Goal: Transaction & Acquisition: Purchase product/service

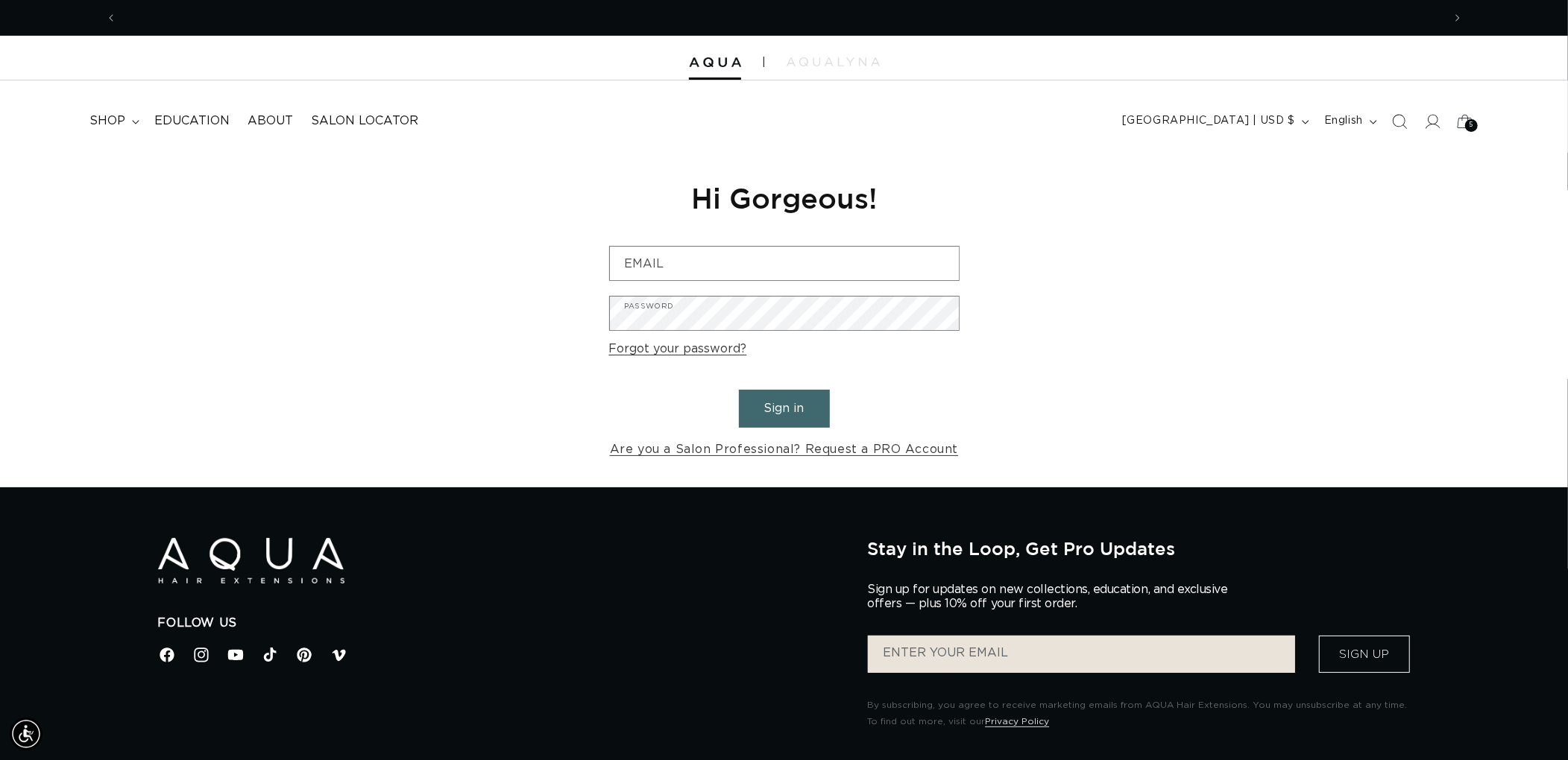
scroll to position [0, 1325]
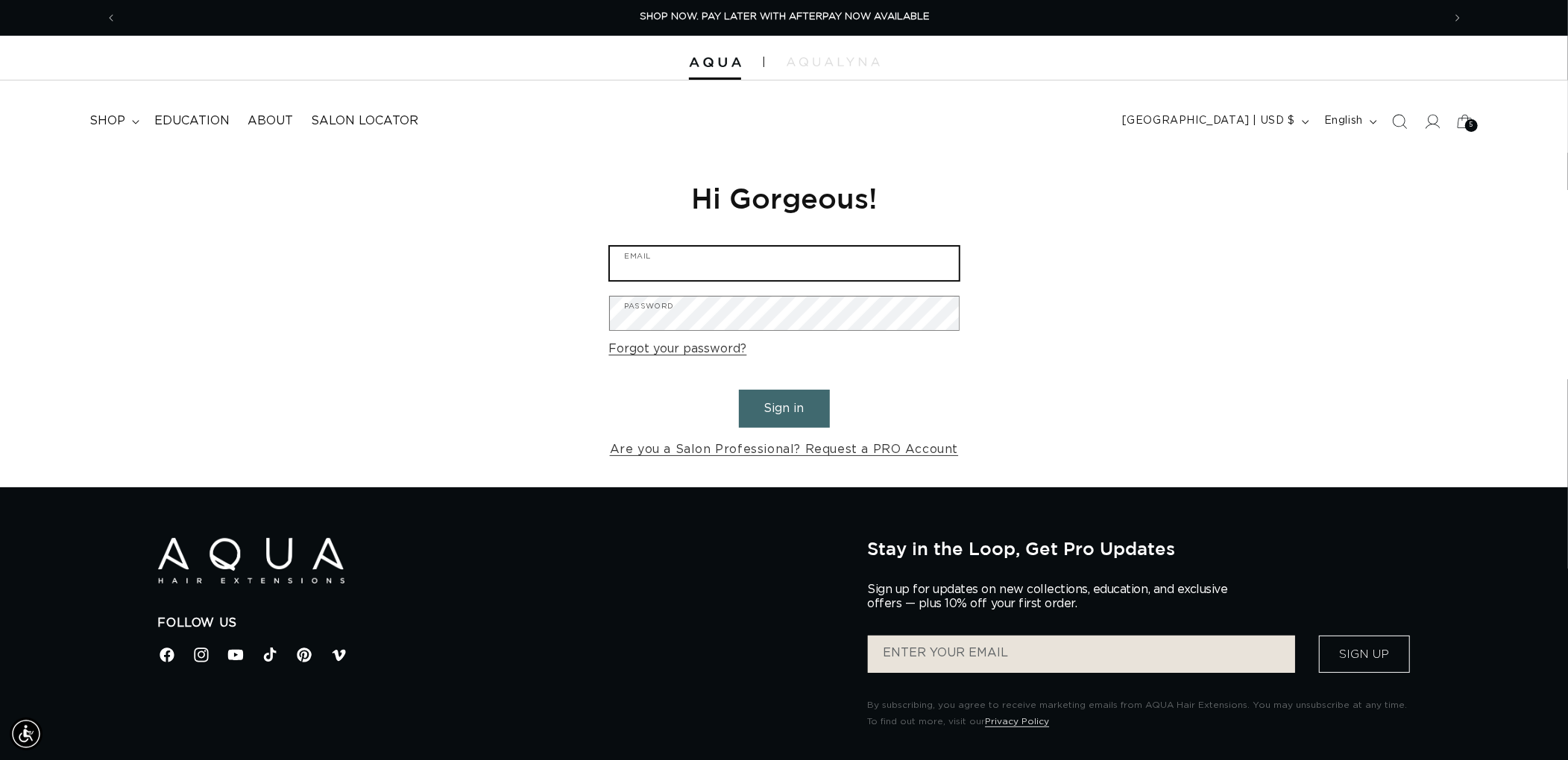
type input "graphics@pabeauty.com"
click at [784, 401] on button "Sign in" at bounding box center [785, 408] width 91 height 38
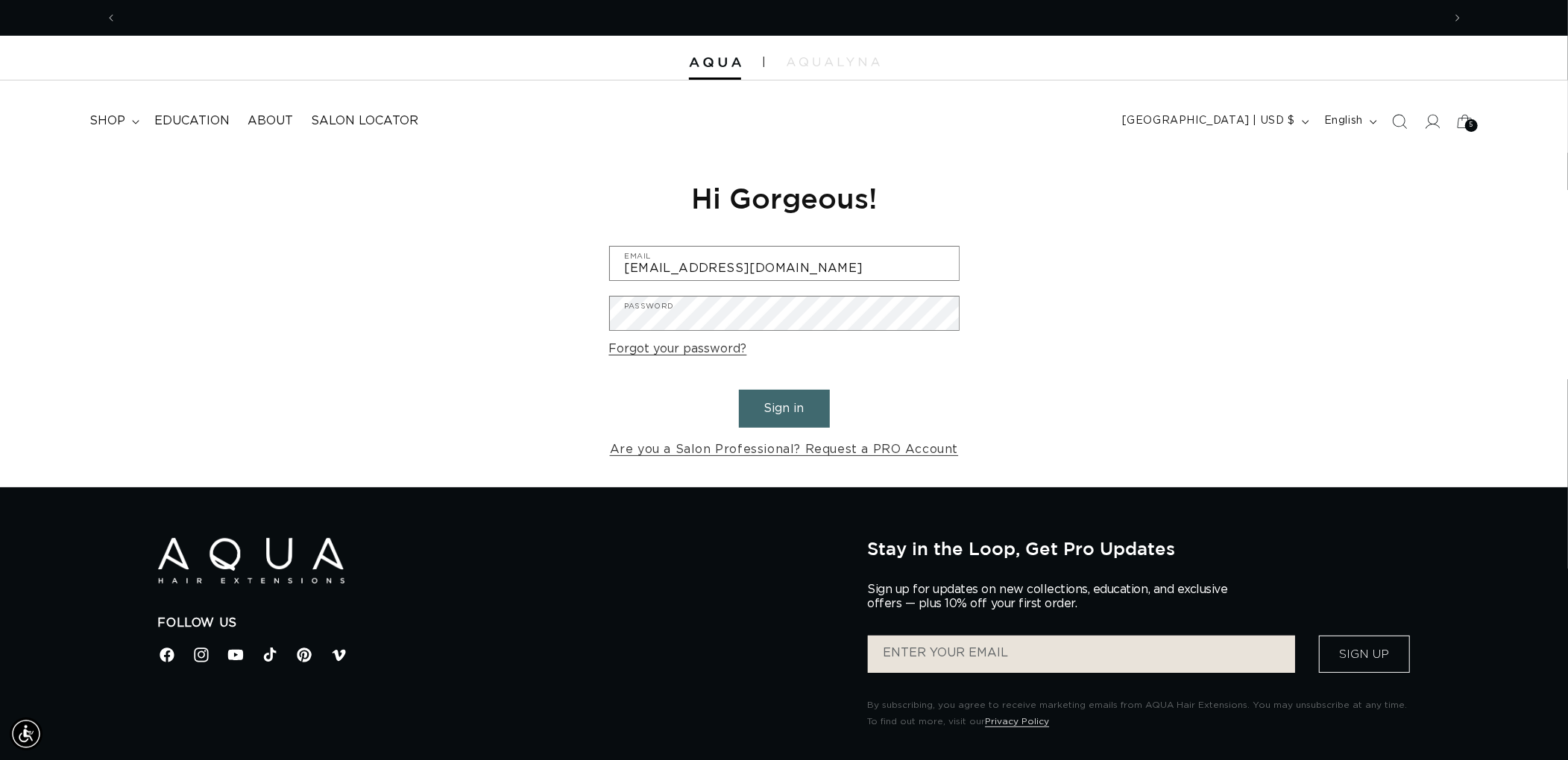
scroll to position [0, 2650]
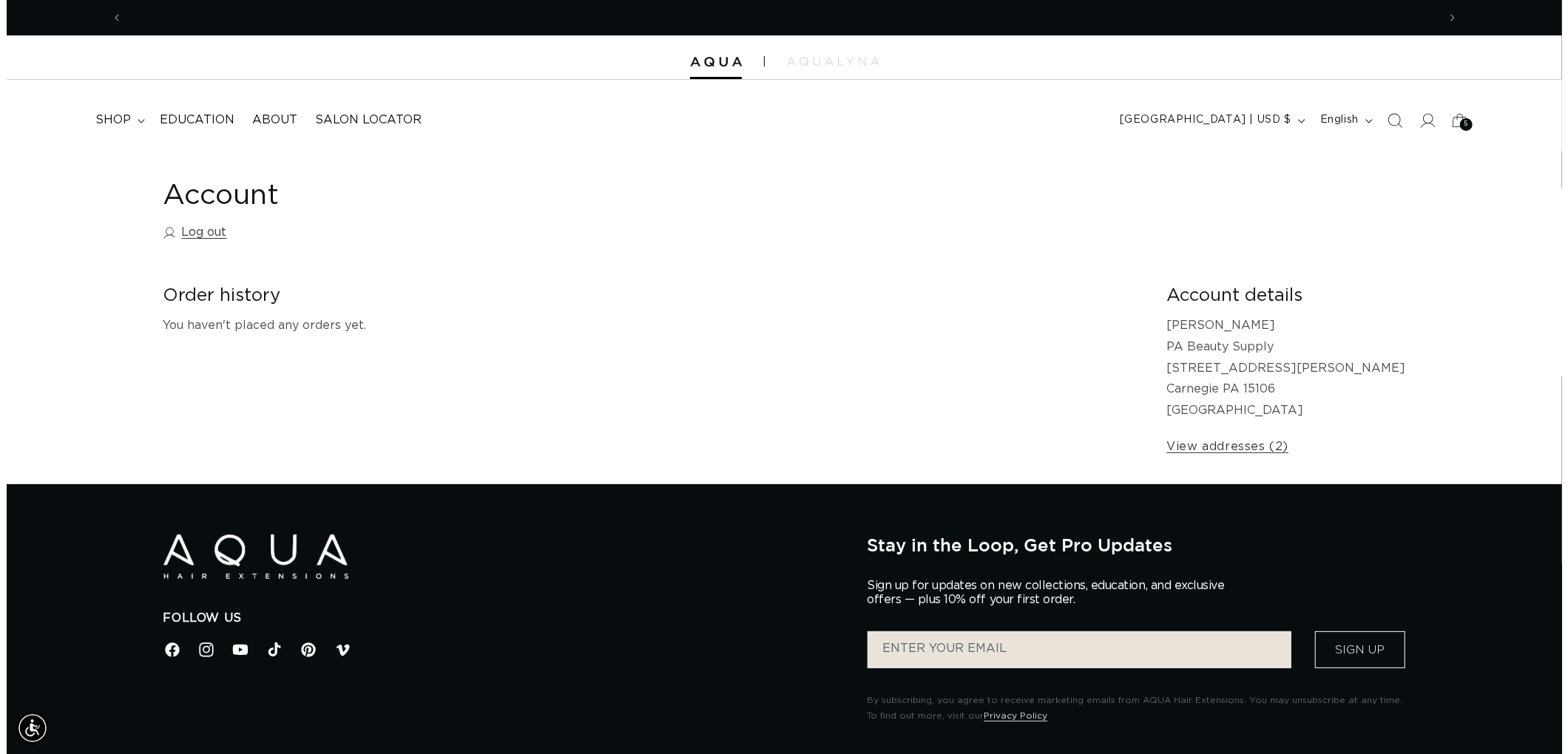
scroll to position [0, 2629]
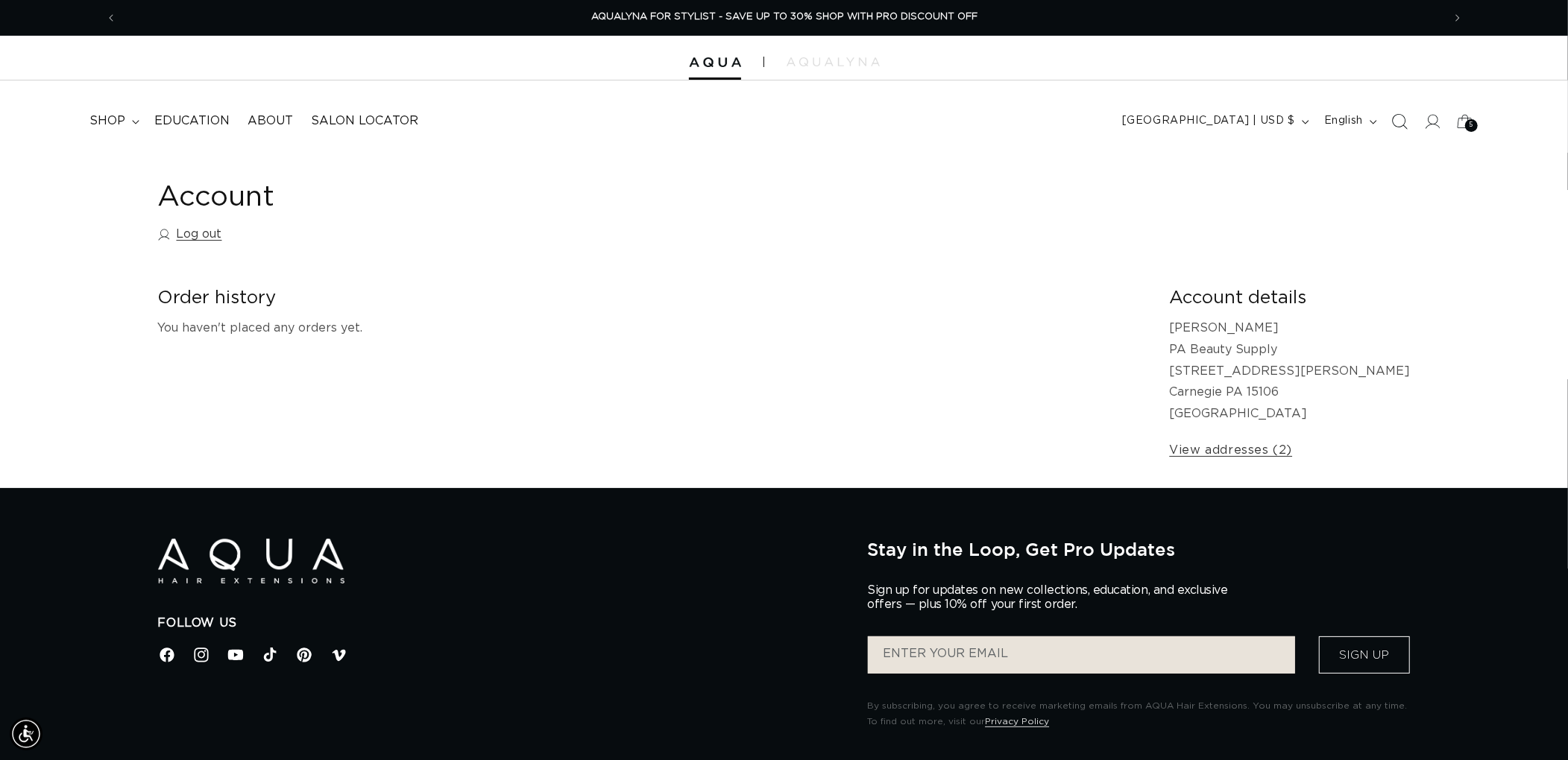
click at [1385, 116] on span "Search" at bounding box center [1400, 122] width 33 height 33
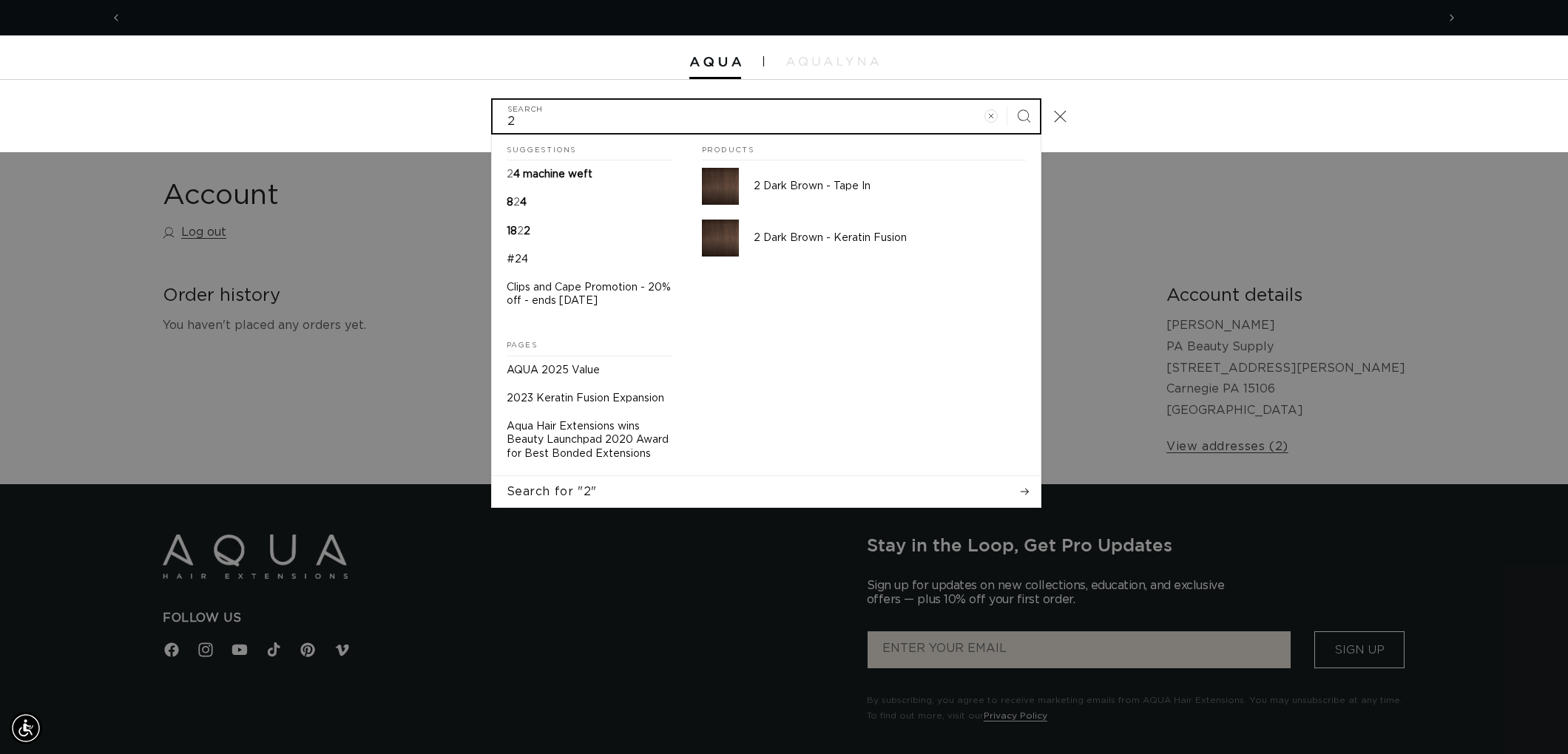
scroll to position [0, 0]
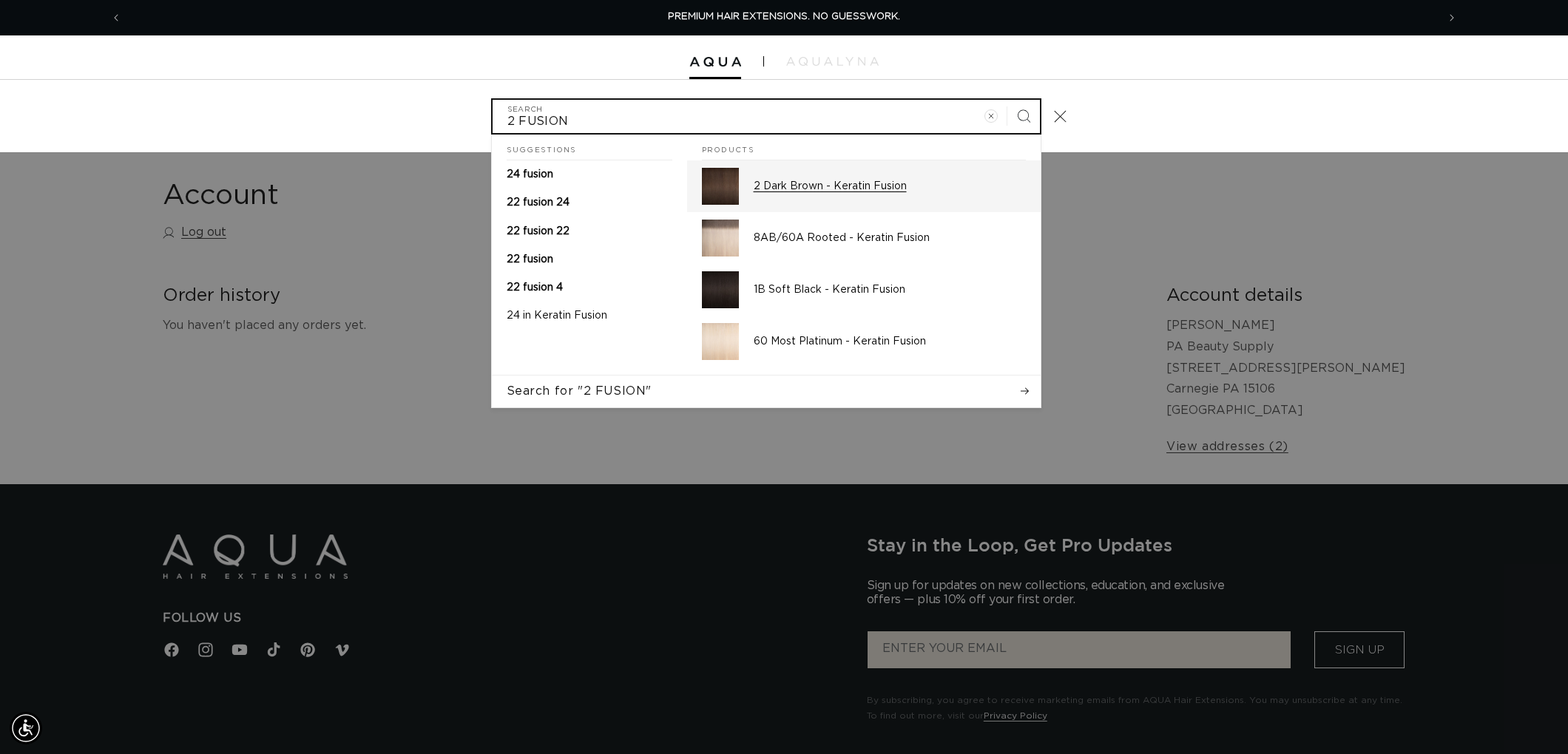
type input "2 FUSION"
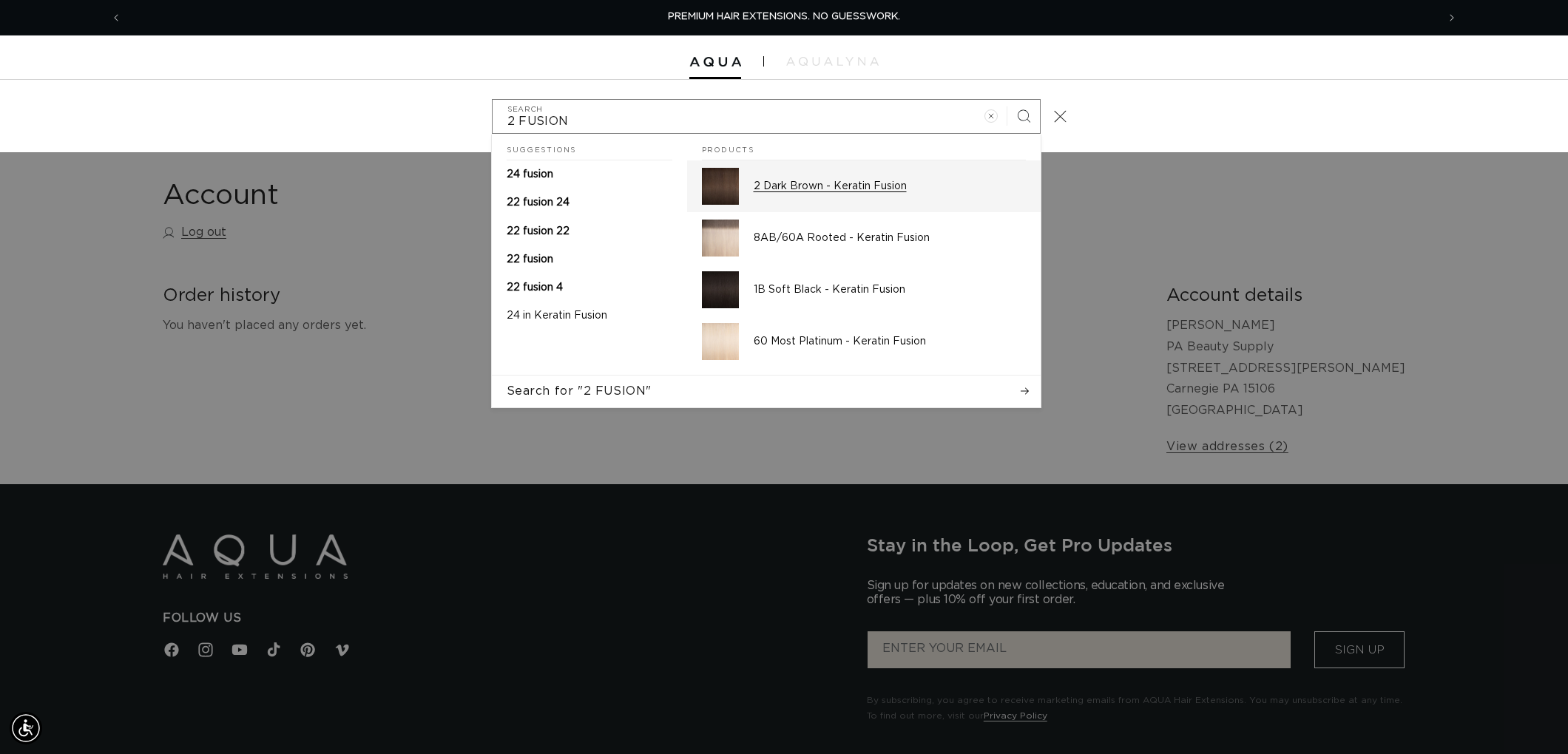
click at [848, 187] on p "2 Dark Brown - Keratin Fusion" at bounding box center [889, 186] width 273 height 13
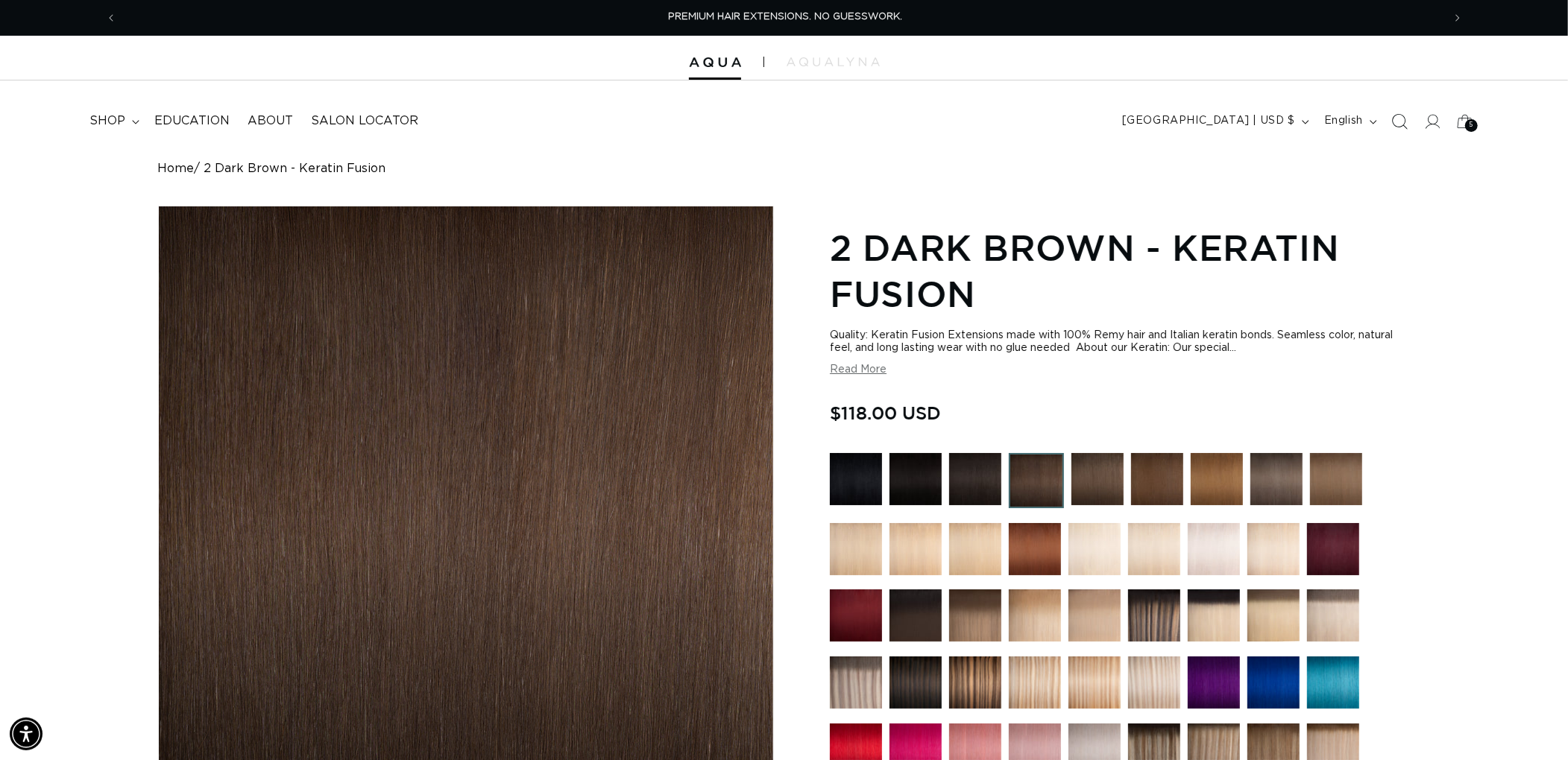
click at [1402, 113] on icon "Search" at bounding box center [1400, 121] width 16 height 16
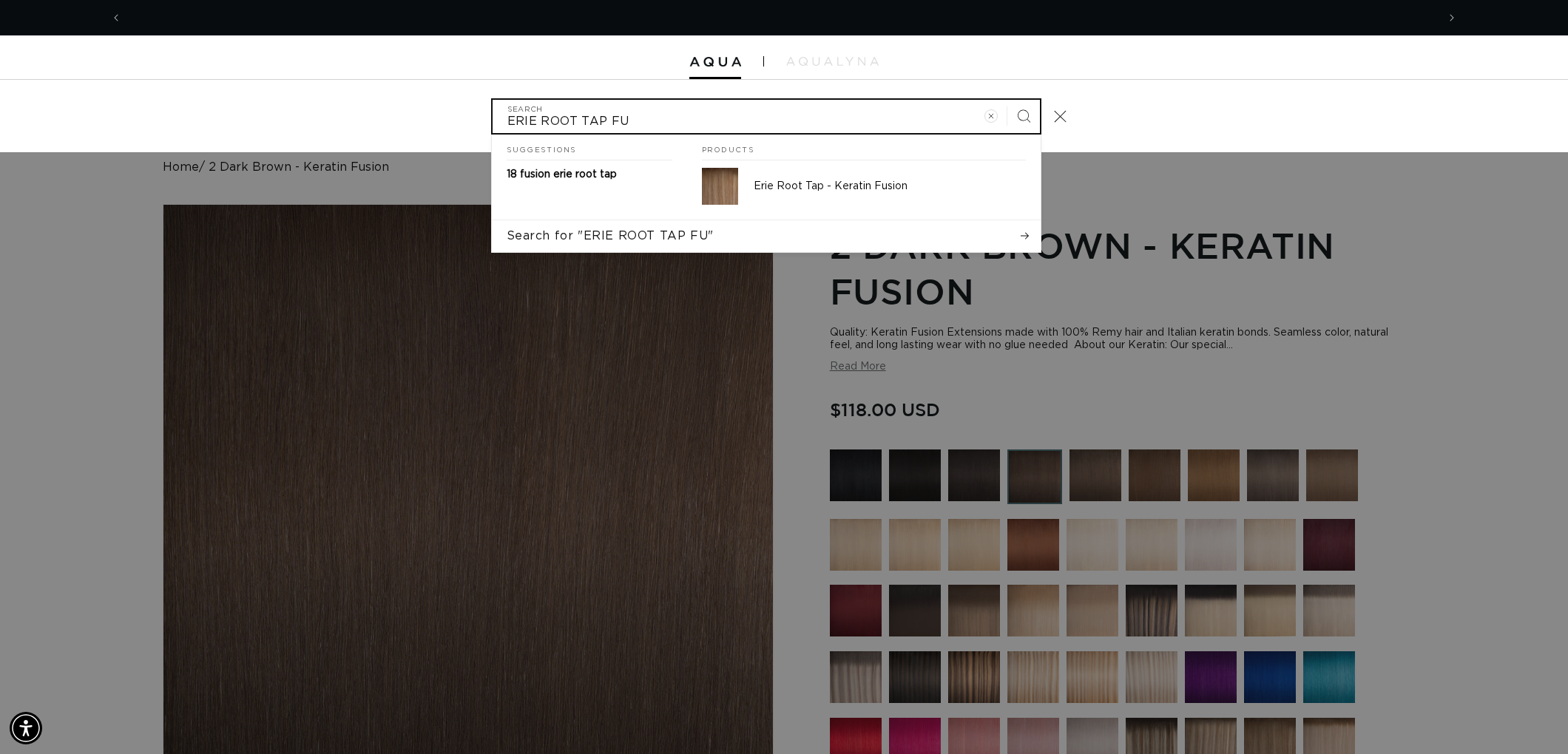
scroll to position [0, 1314]
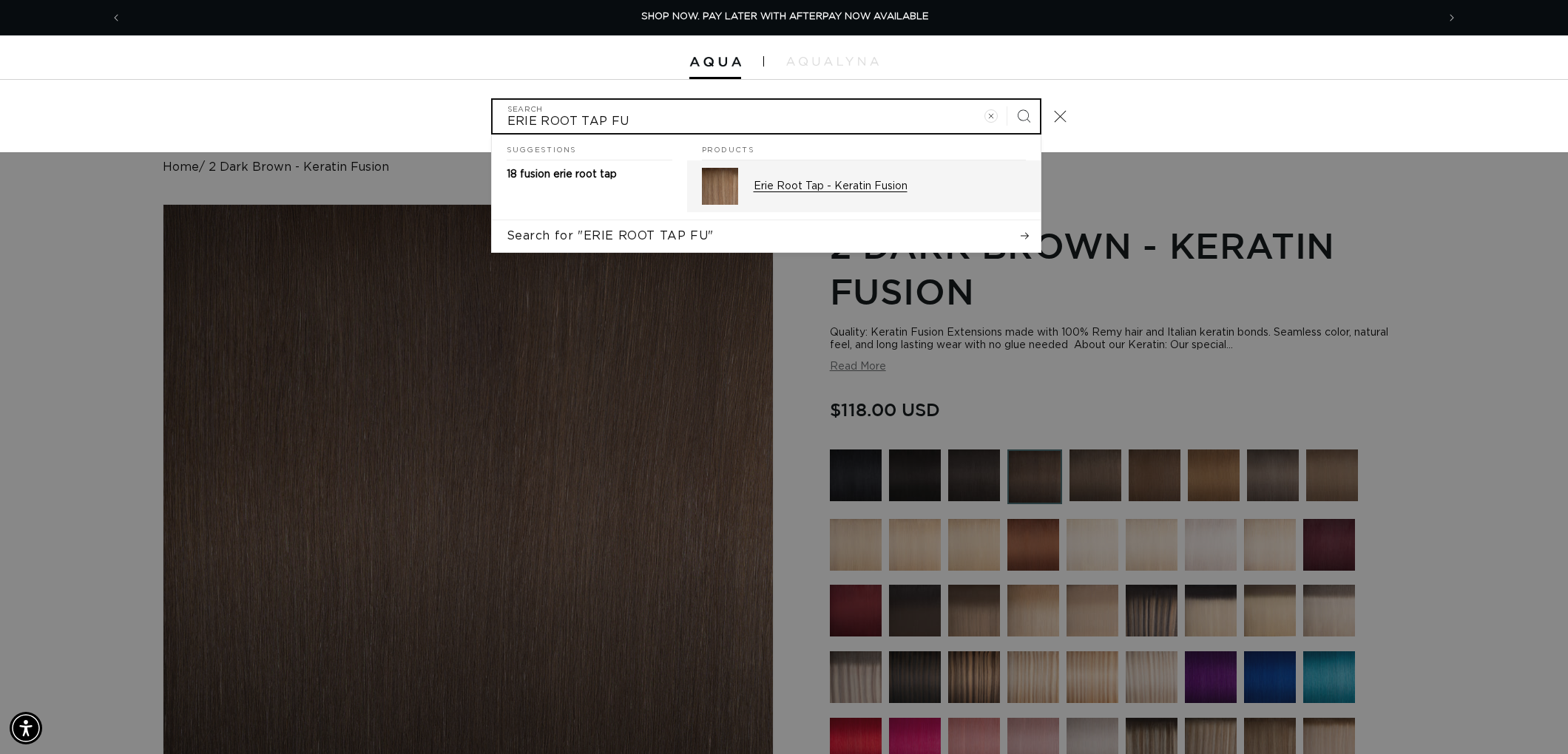
type input "ERIE ROOT TAP FU"
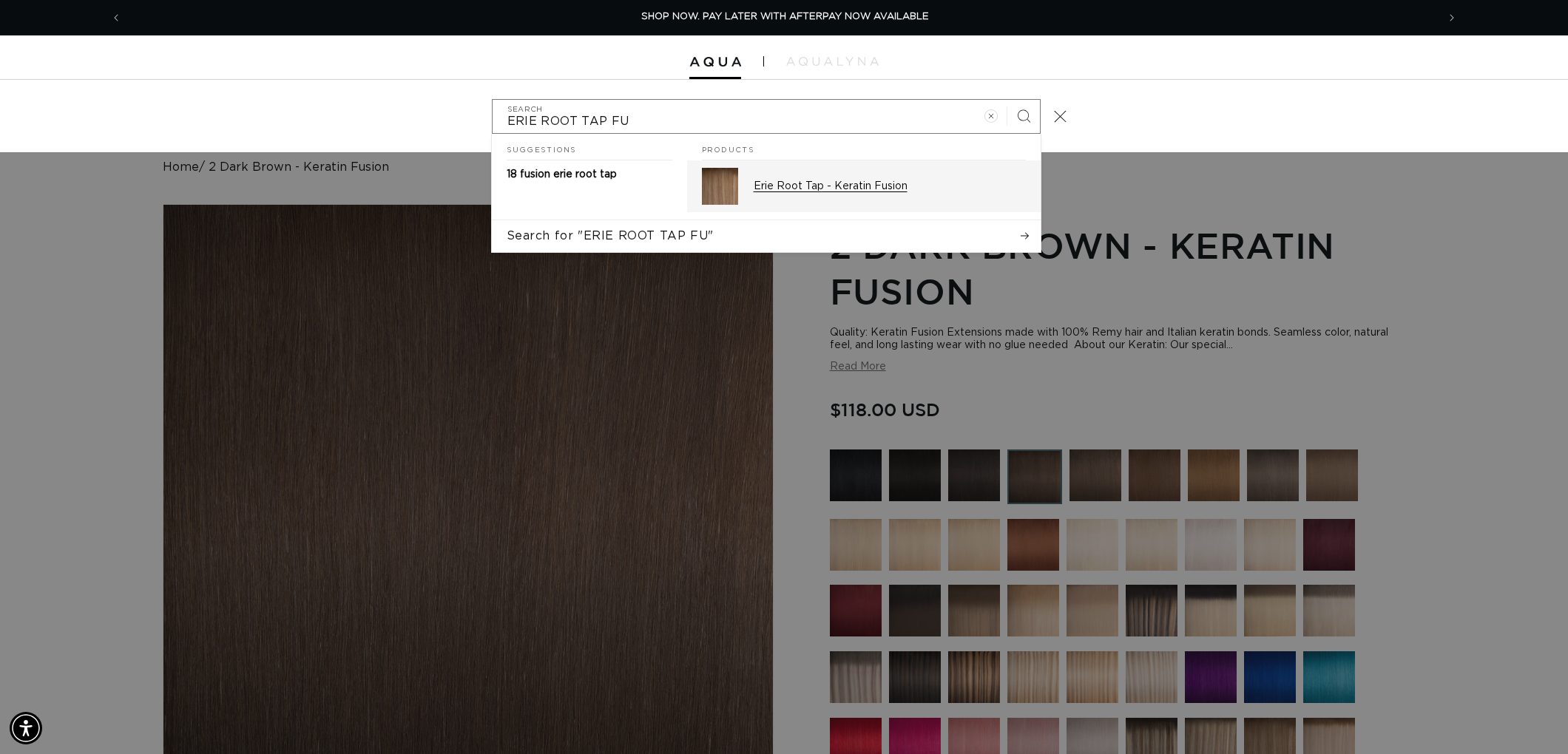
click at [921, 196] on div "Erie Root Tap - Keratin Fusion" at bounding box center [889, 186] width 273 height 37
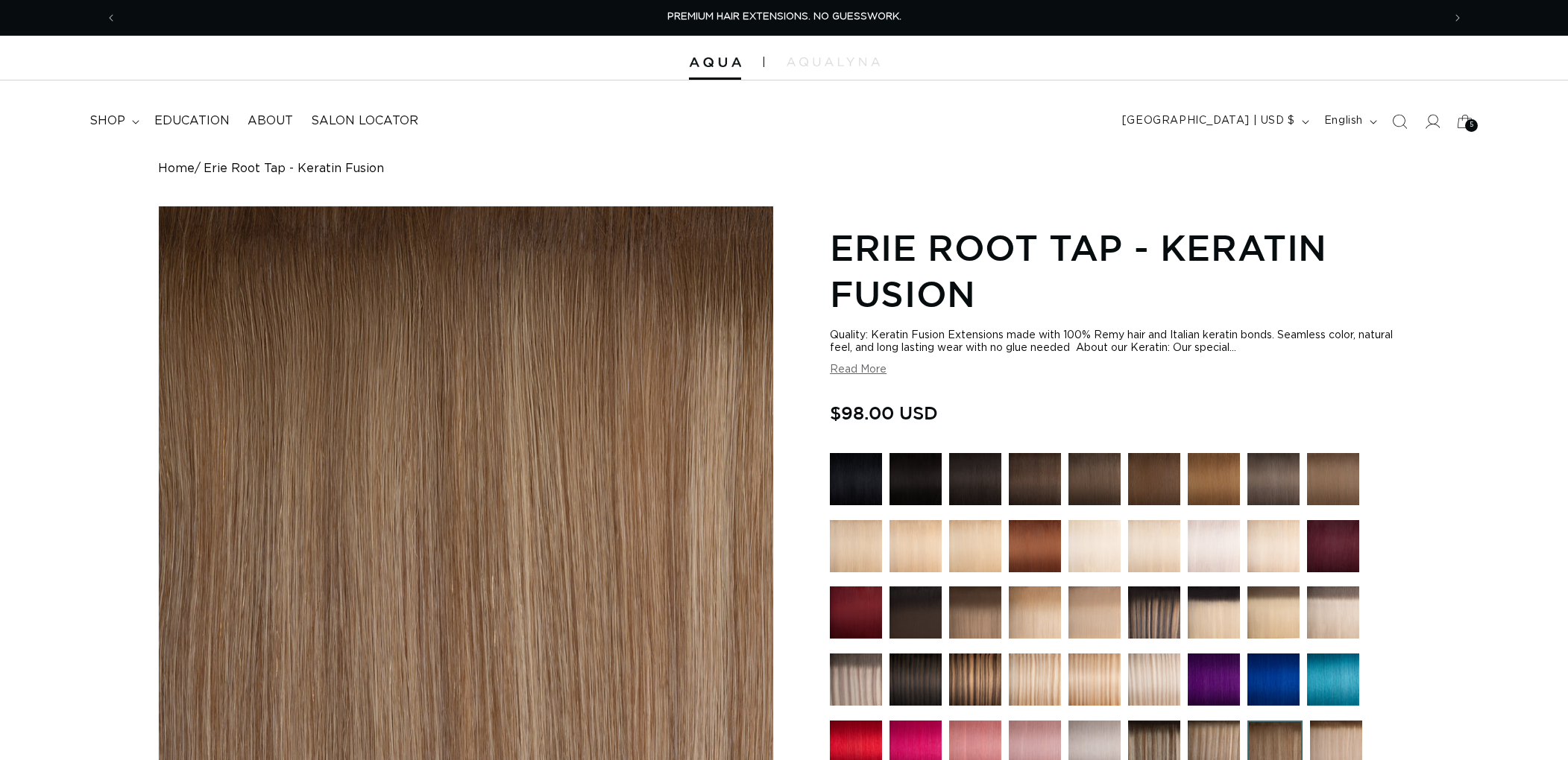
click at [1392, 124] on icon "Search" at bounding box center [1399, 121] width 15 height 15
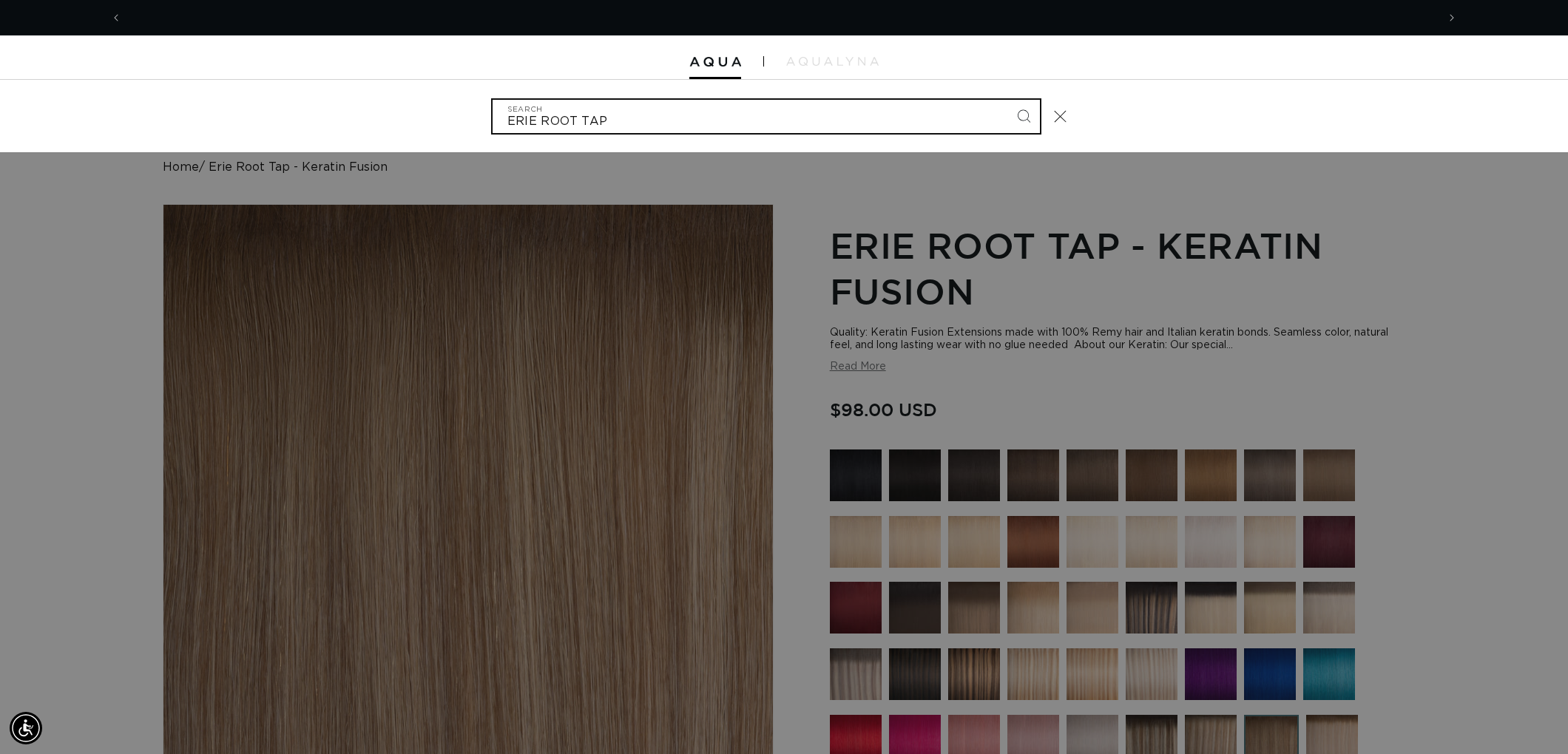
scroll to position [0, 1314]
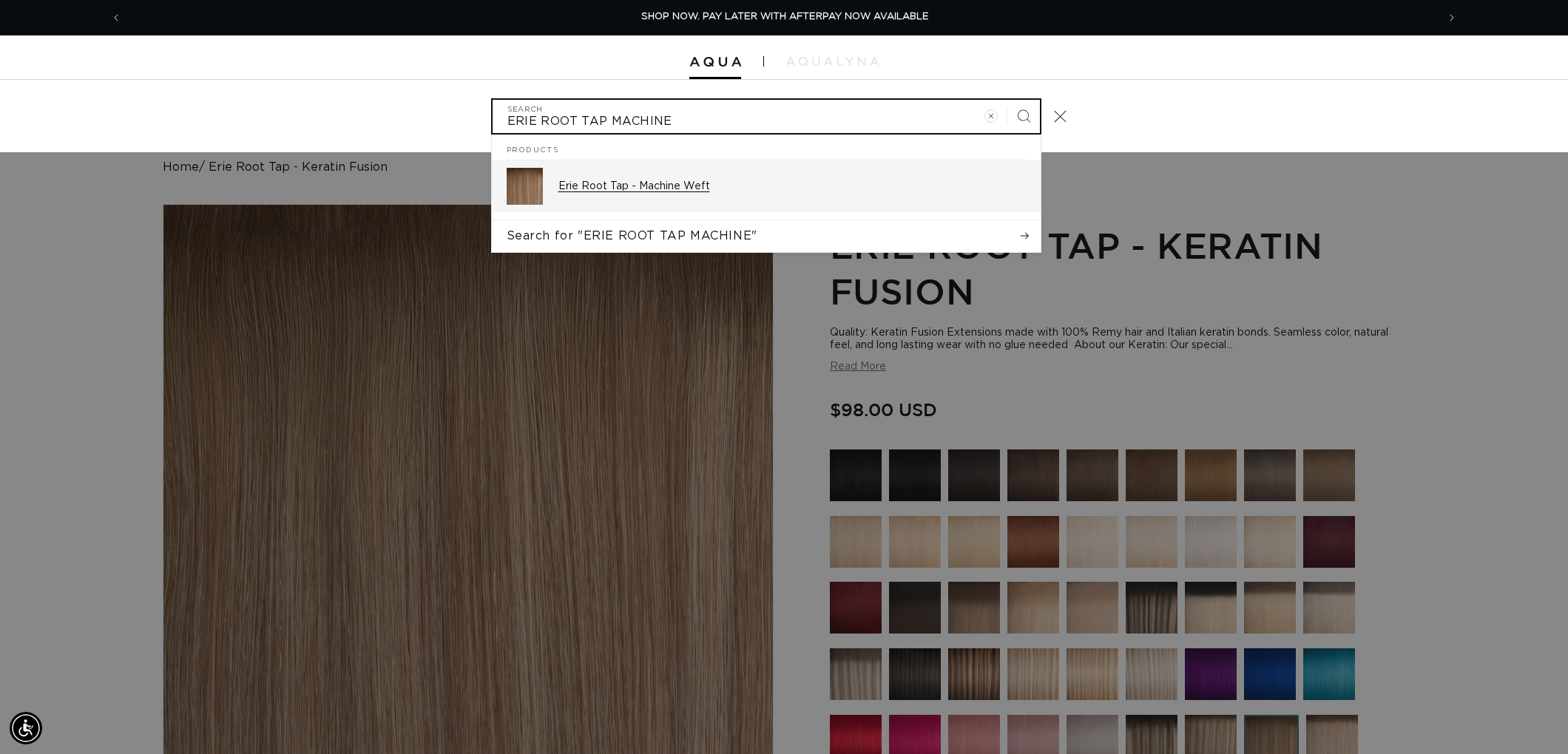
type input "ERIE ROOT TAP MACHINE"
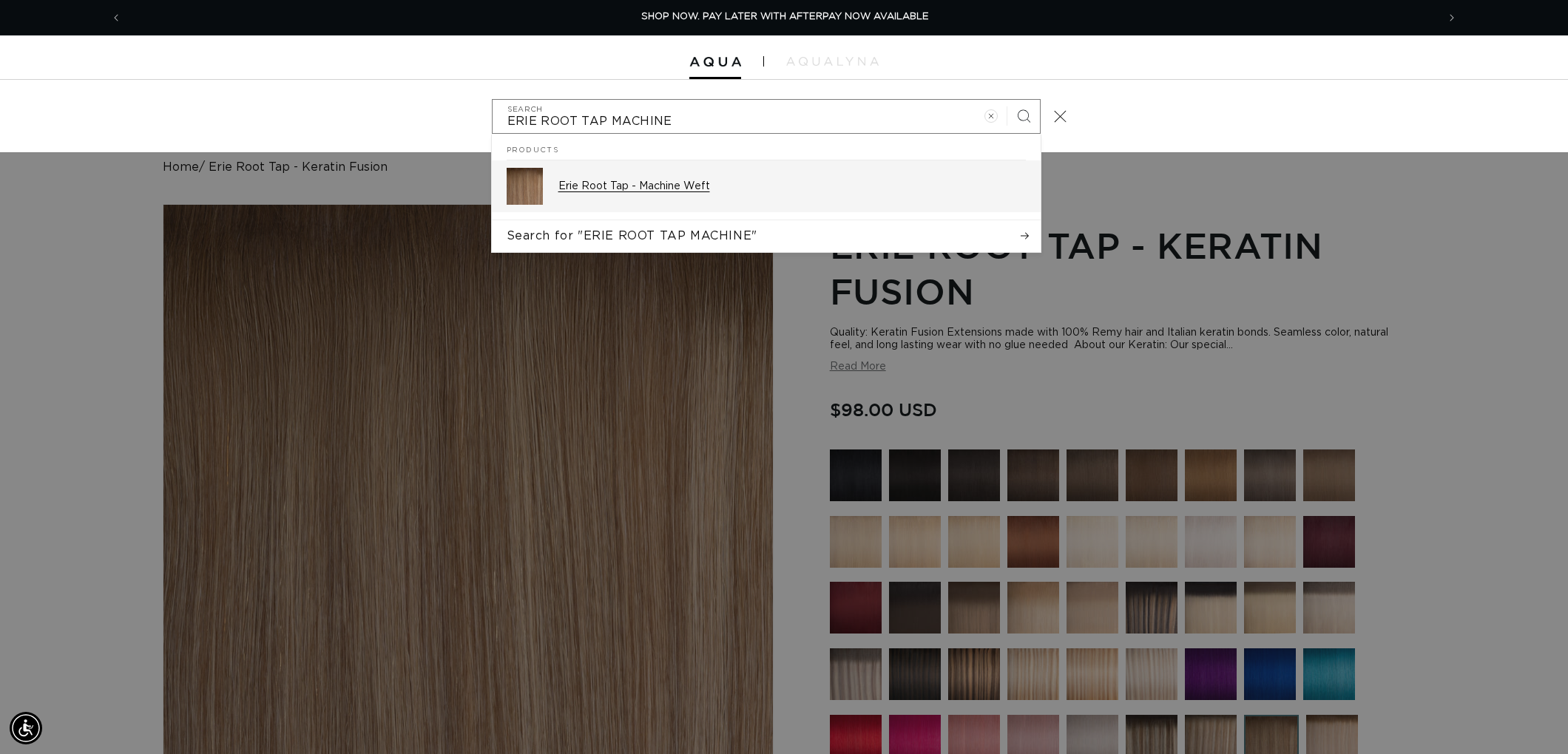
click at [664, 192] on p "Erie Root Tap - Machine Weft" at bounding box center [792, 186] width 468 height 13
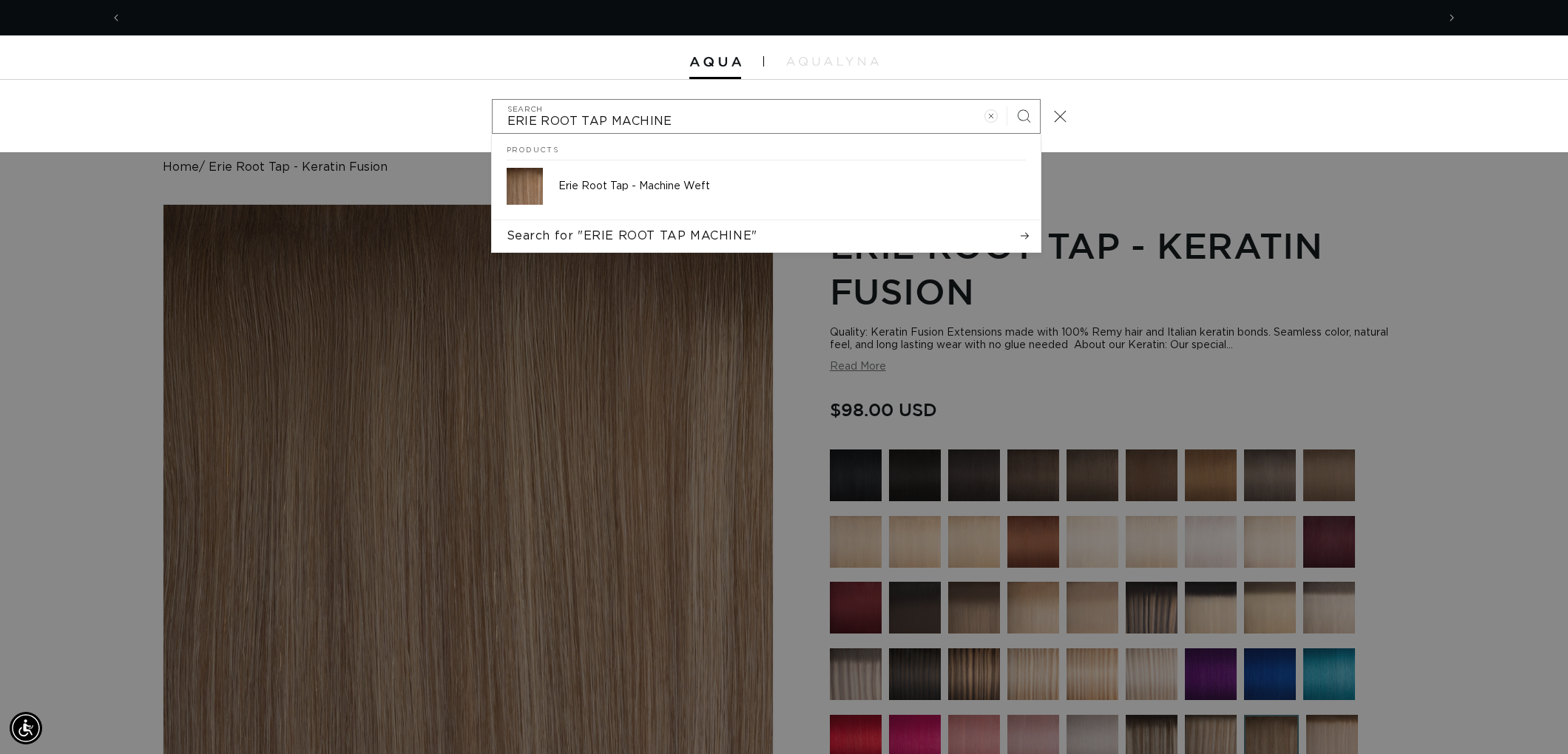
scroll to position [0, 2629]
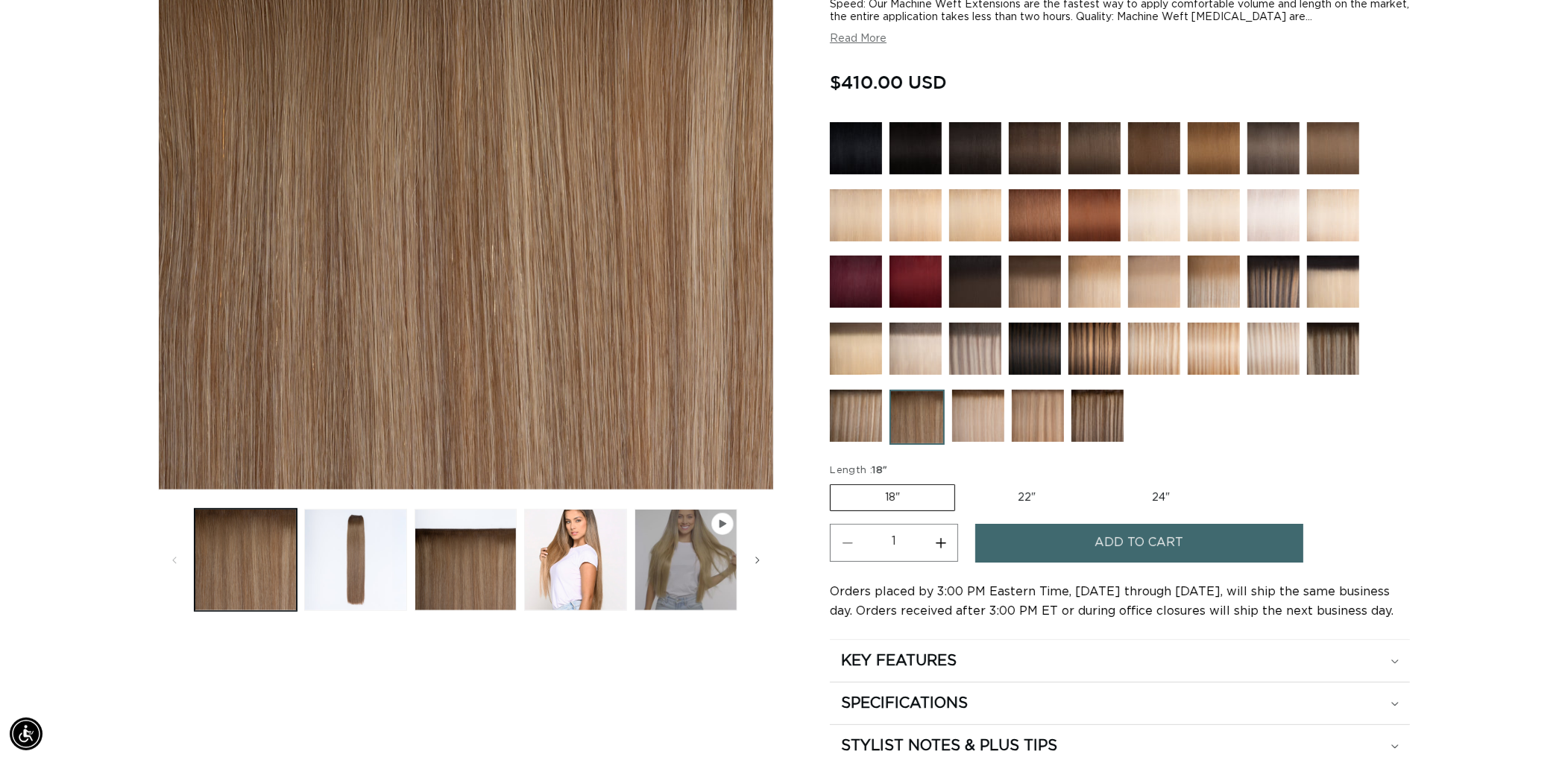
scroll to position [0, 2650]
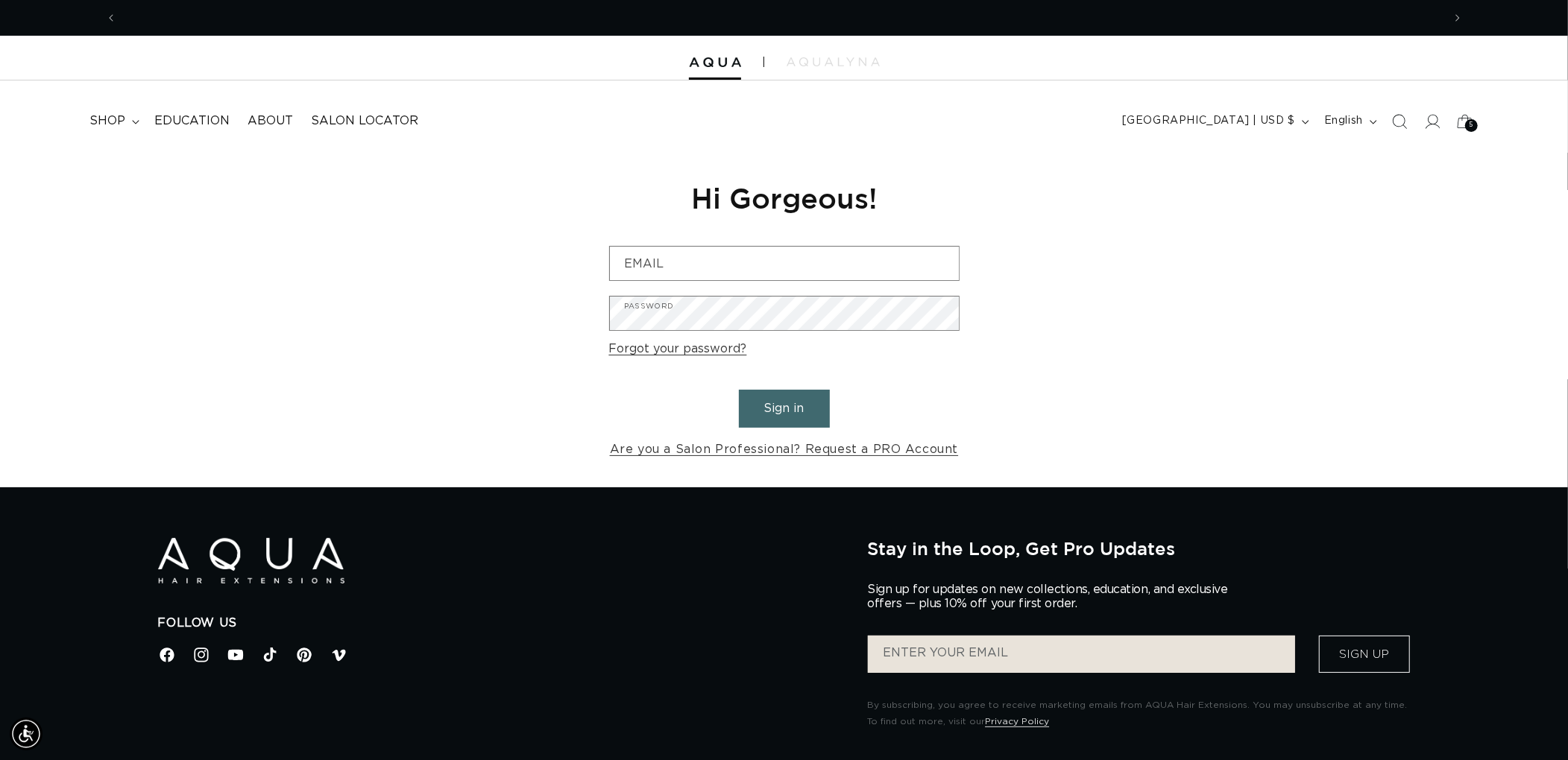
scroll to position [0, 1325]
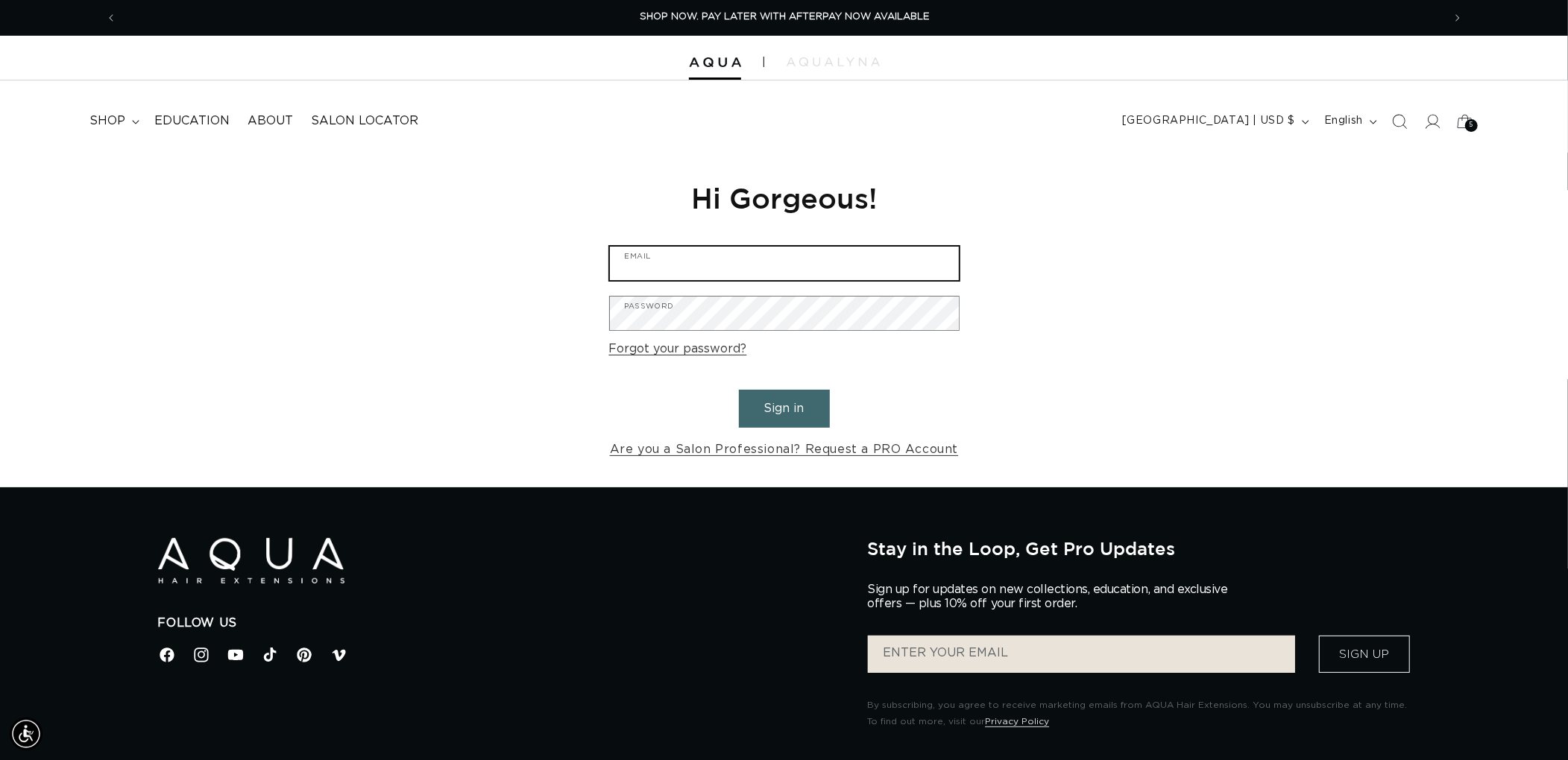
type input "[EMAIL_ADDRESS][DOMAIN_NAME]"
click at [811, 411] on button "Sign in" at bounding box center [785, 408] width 91 height 38
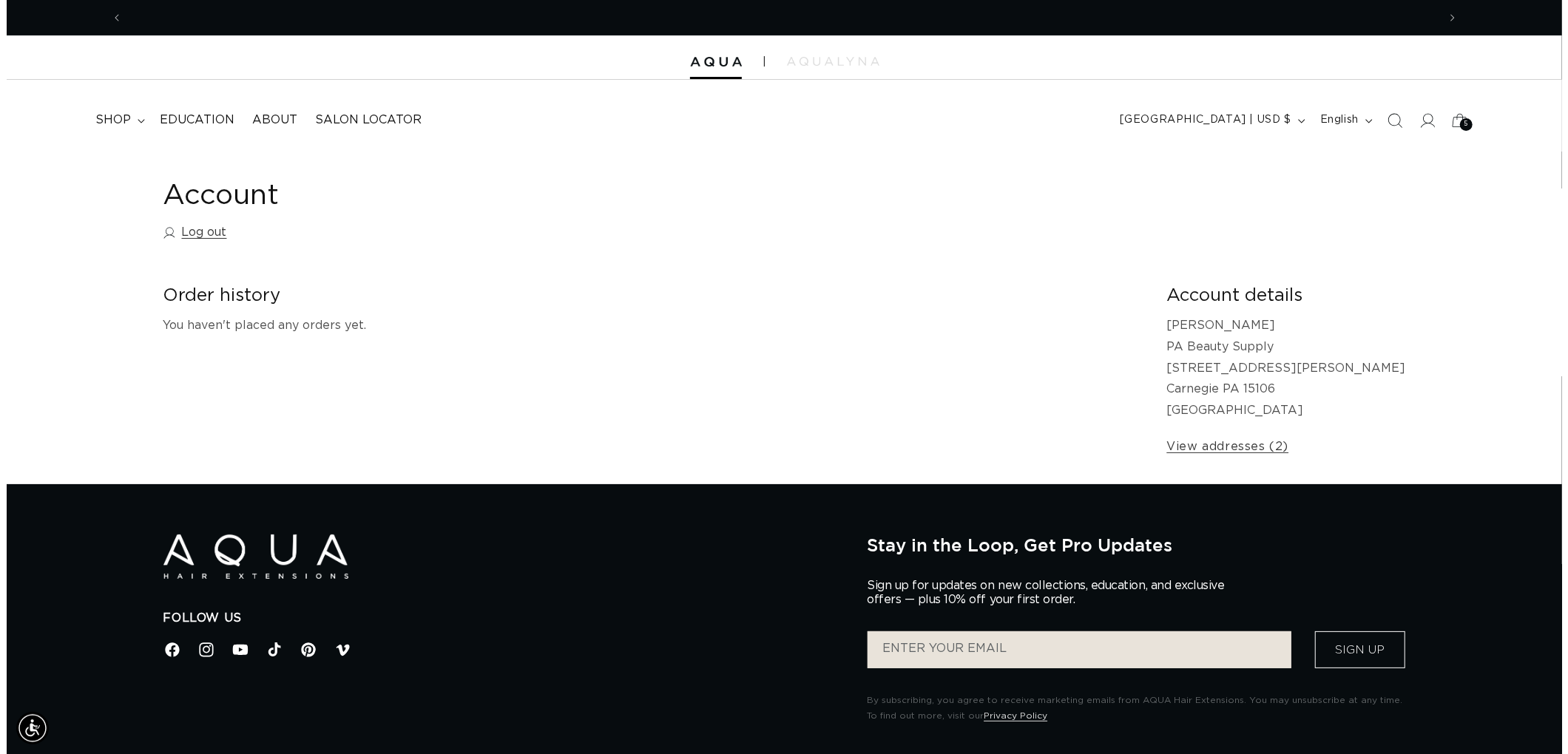
scroll to position [0, 2629]
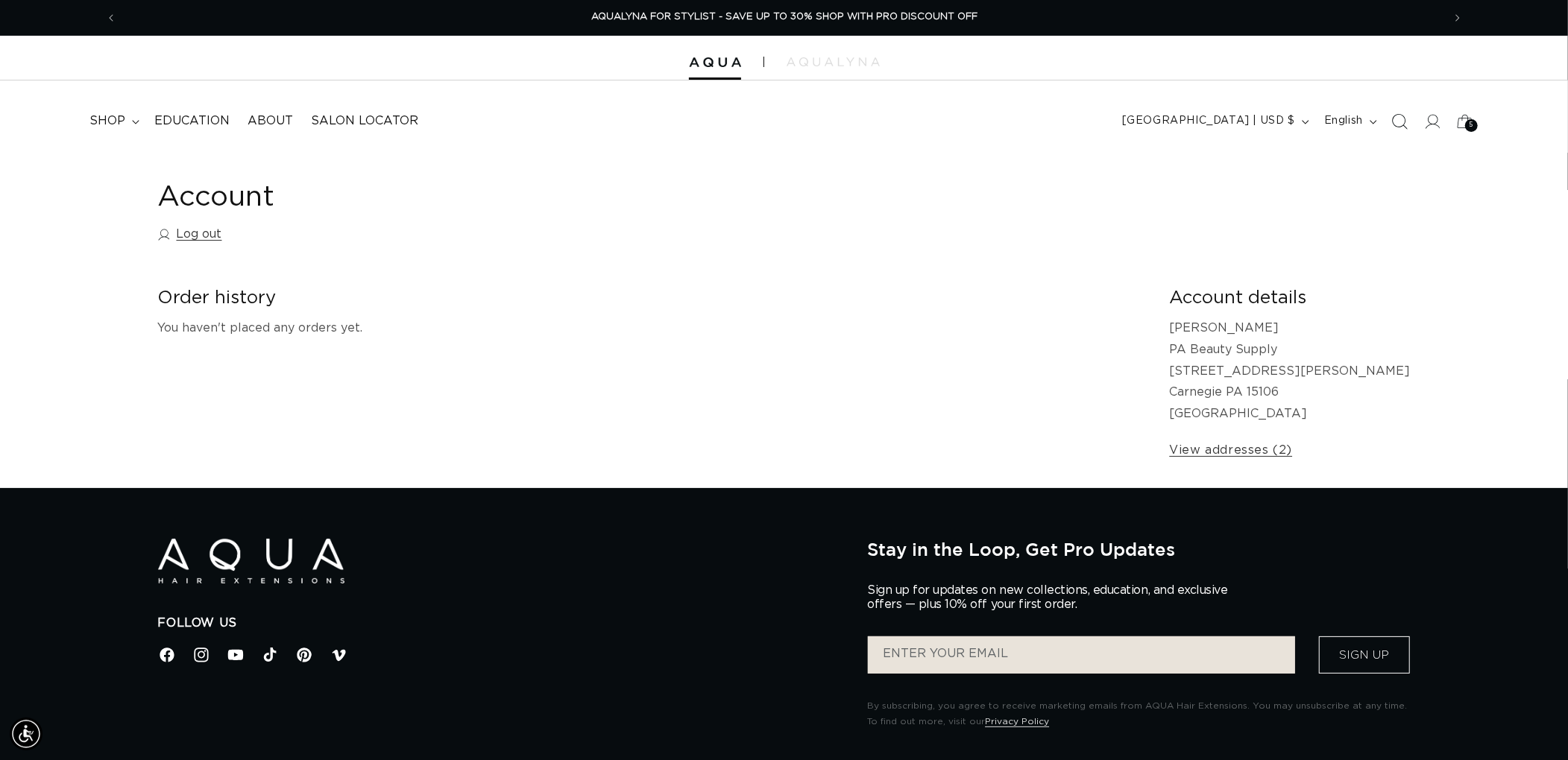
click at [1407, 130] on span "Search" at bounding box center [1400, 122] width 33 height 33
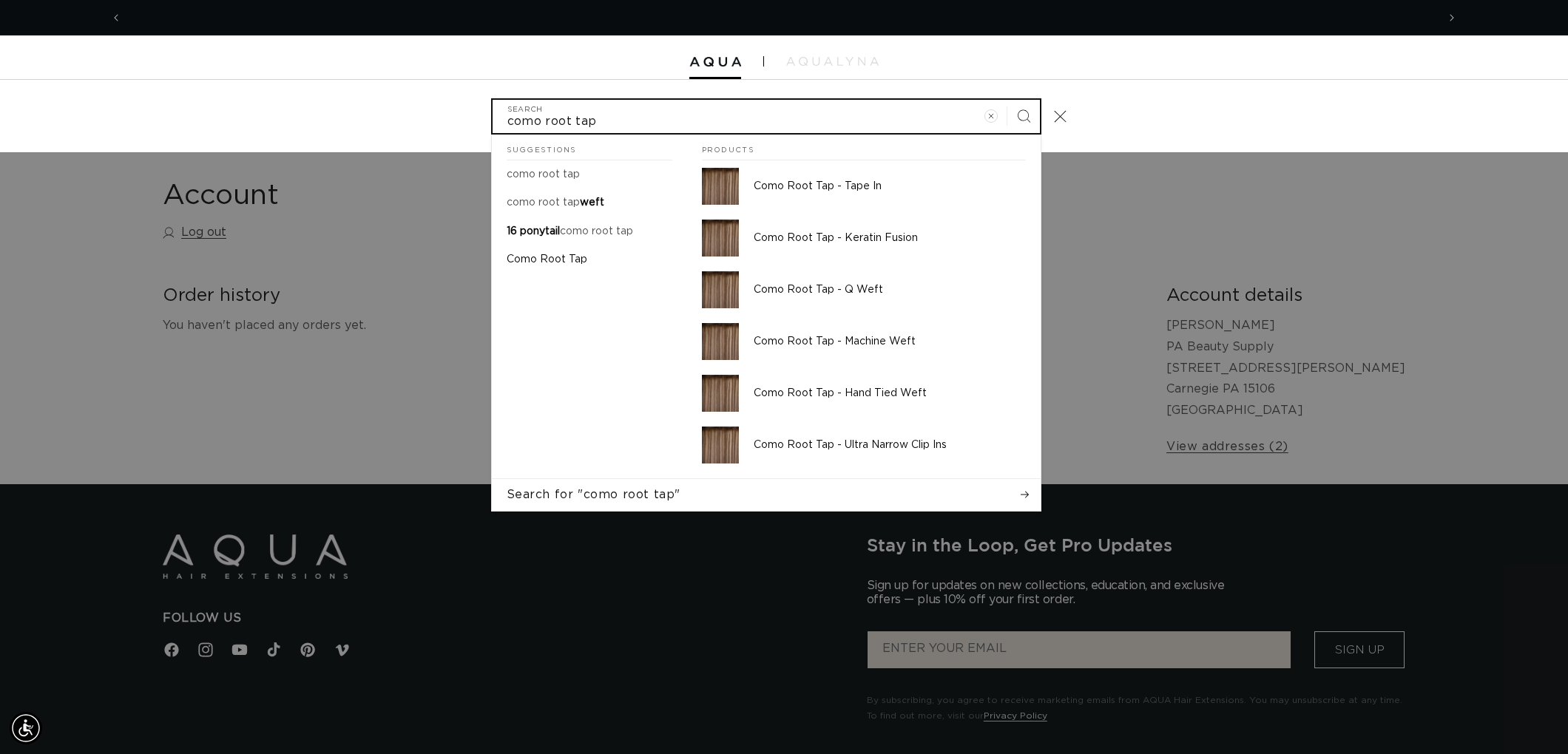
scroll to position [0, 1314]
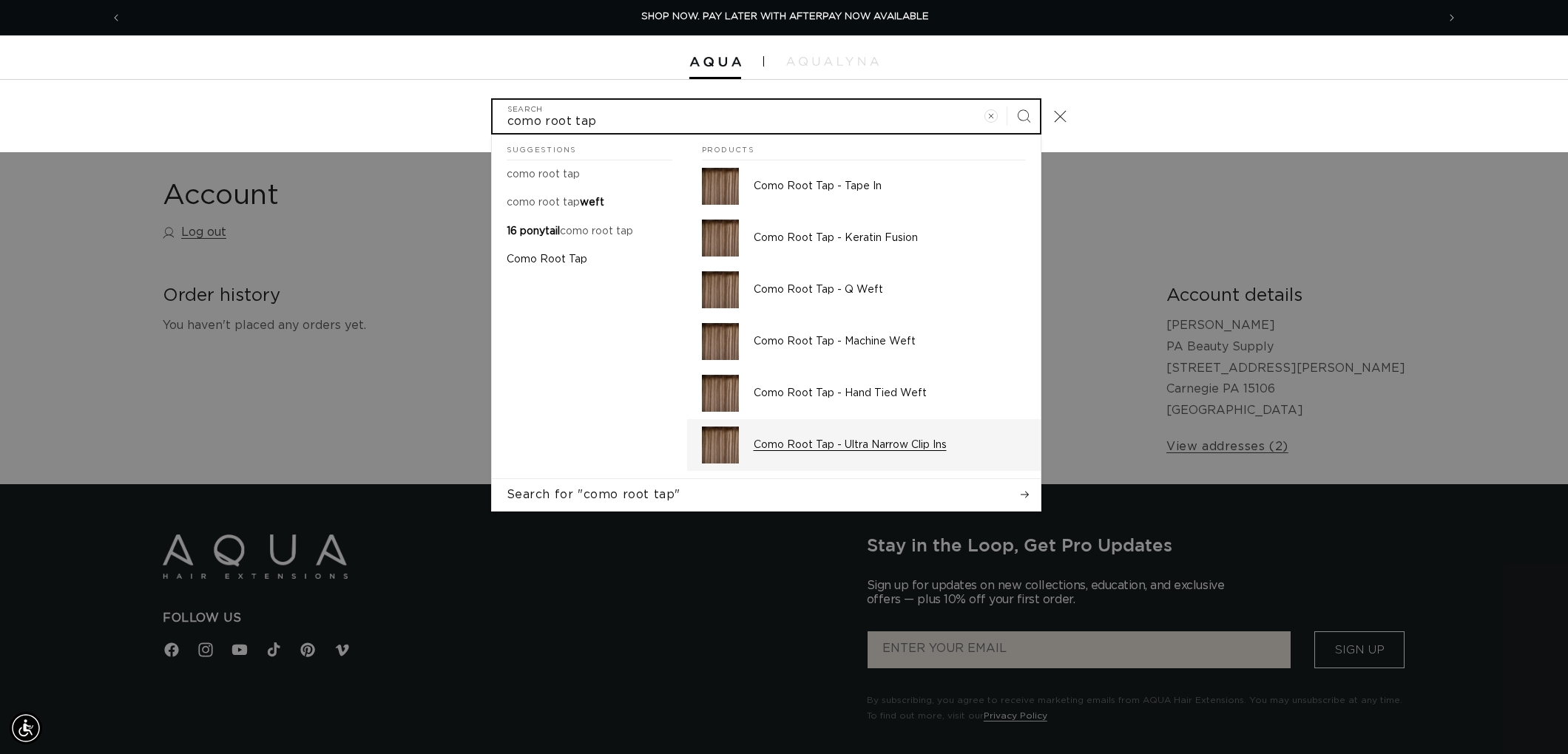
type input "como root tap"
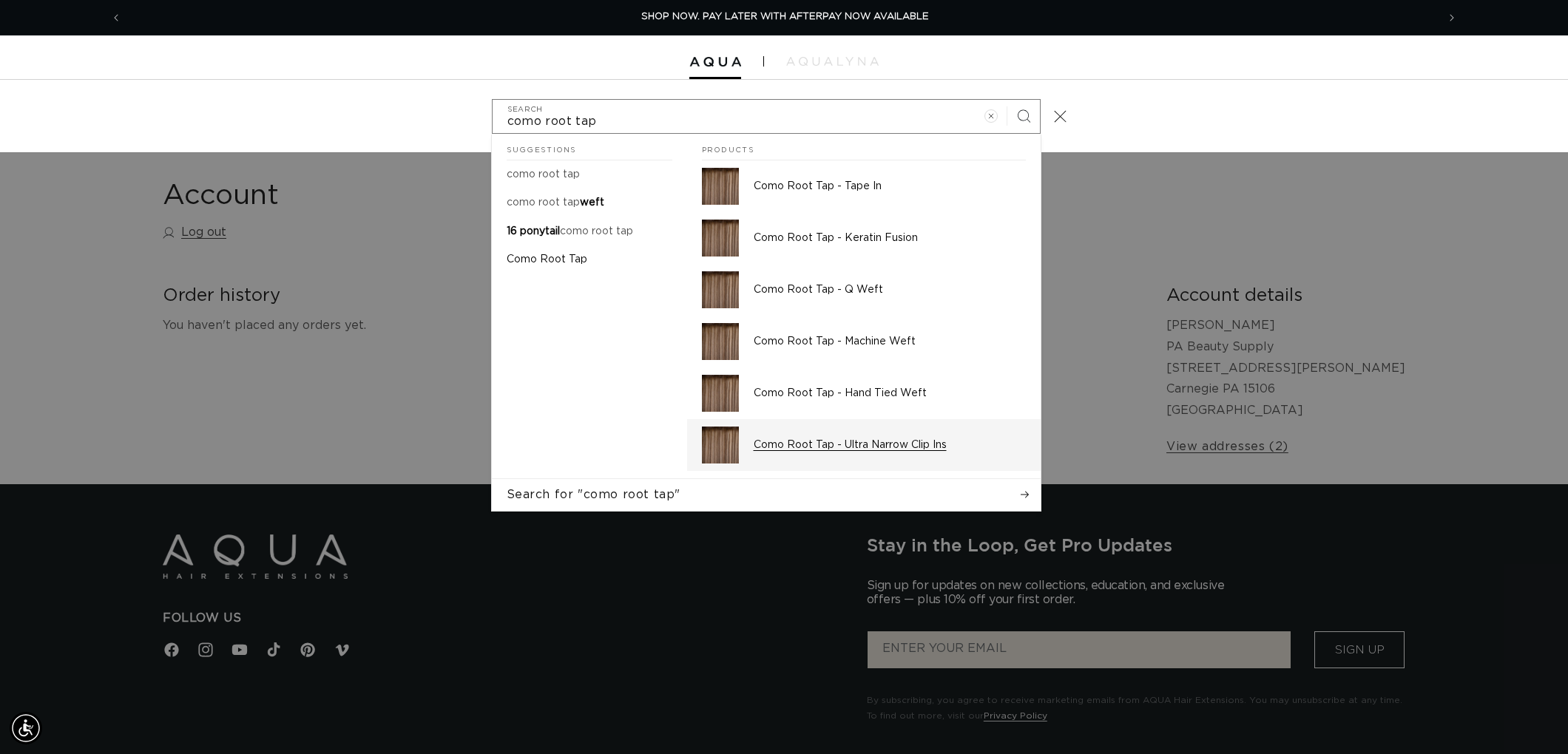
click at [806, 448] on p "Como Root Tap - Ultra Narrow Clip Ins" at bounding box center [889, 445] width 273 height 13
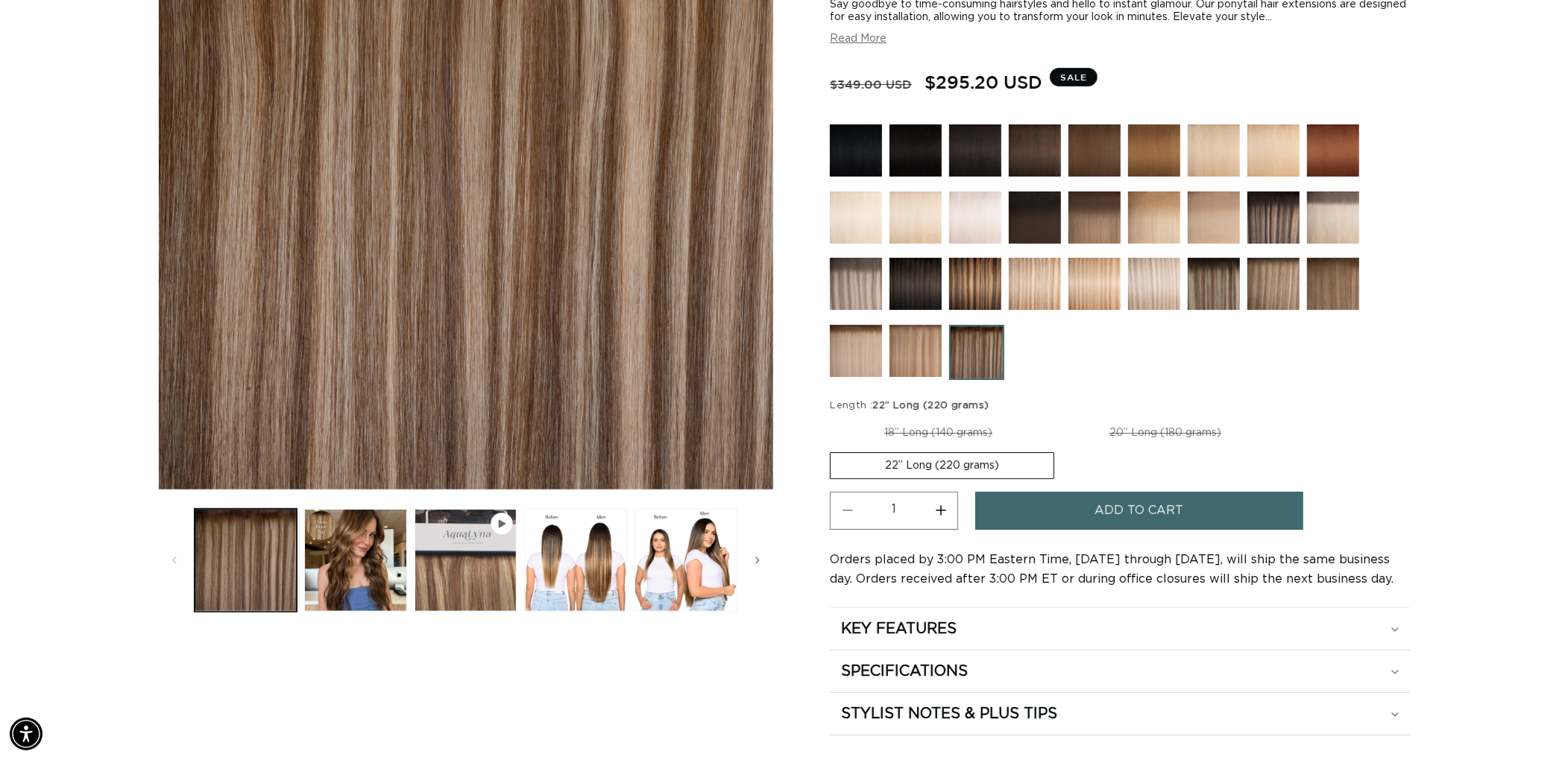
scroll to position [0, 1325]
